Goal: Navigation & Orientation: Find specific page/section

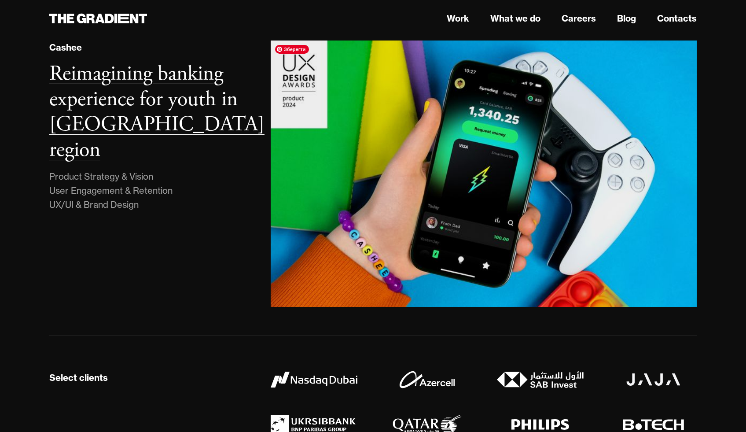
scroll to position [478, 0]
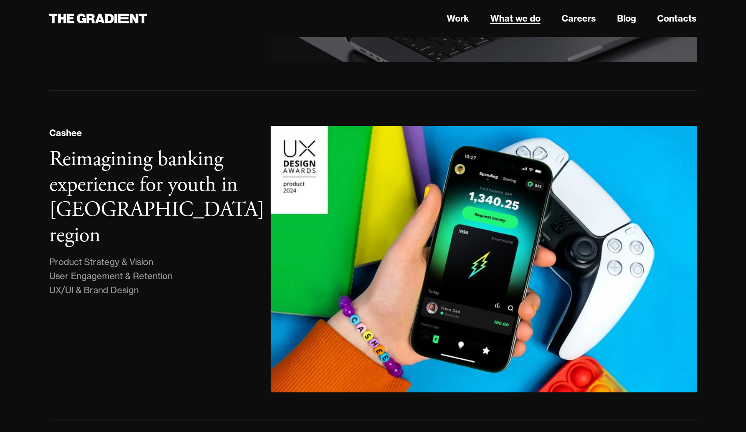
click at [519, 13] on link "What we do" at bounding box center [515, 18] width 50 height 13
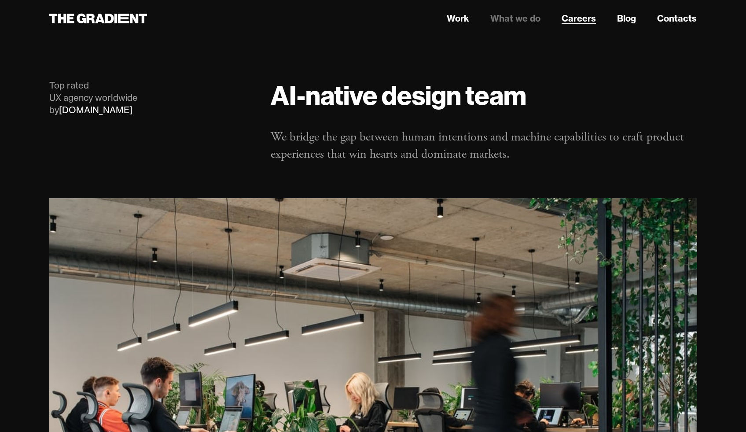
click at [572, 21] on link "Careers" at bounding box center [579, 18] width 34 height 13
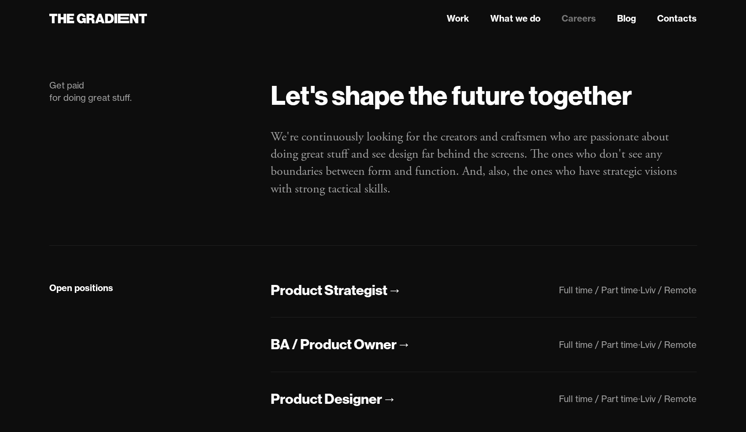
click at [614, 20] on nav "Work What we do Careers Blog Contacts" at bounding box center [484, 19] width 426 height 16
click at [627, 21] on link "Blog" at bounding box center [626, 18] width 19 height 13
